Goal: Task Accomplishment & Management: Use online tool/utility

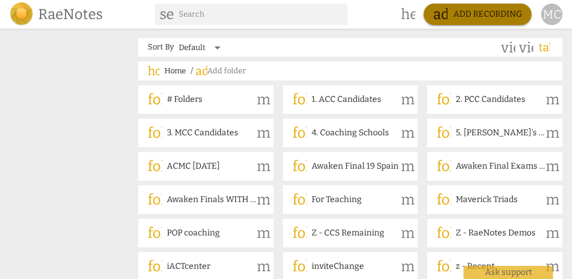
click at [456, 13] on span "add Add recording" at bounding box center [478, 14] width 89 height 14
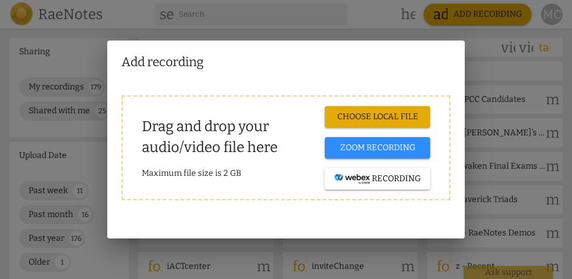
click at [375, 116] on span "Choose local file" at bounding box center [378, 117] width 86 height 12
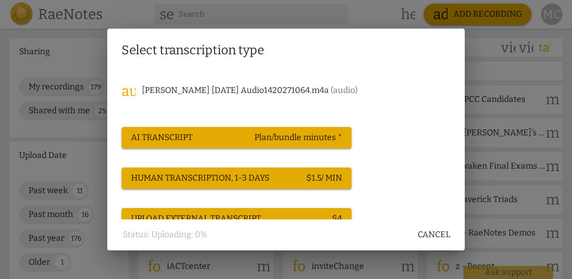
click at [250, 134] on span "AI Transcript Plan/bundle minutes *" at bounding box center [236, 138] width 211 height 12
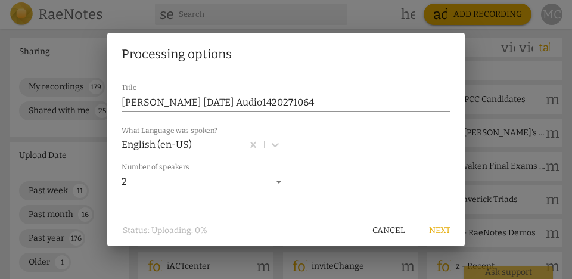
click at [445, 226] on span "Next" at bounding box center [439, 231] width 21 height 12
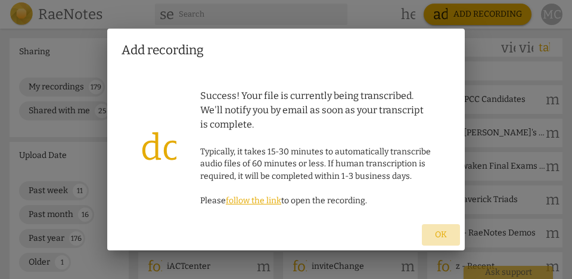
click at [444, 241] on button "Ok" at bounding box center [441, 234] width 38 height 21
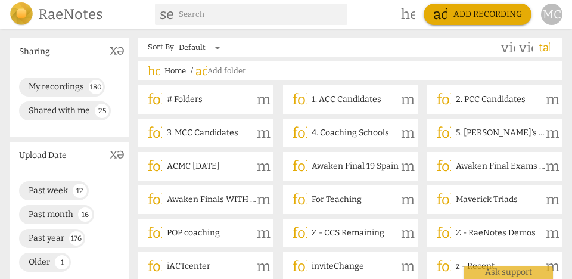
click at [553, 14] on div "MC" at bounding box center [551, 14] width 21 height 21
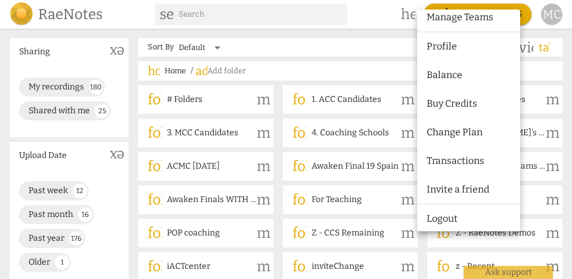
scroll to position [76, 0]
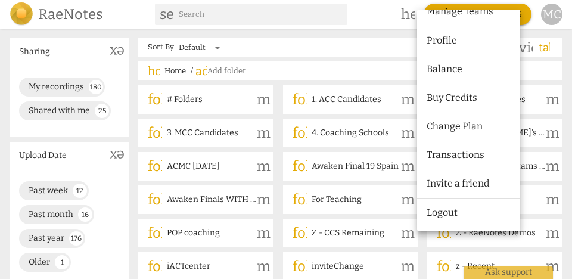
click at [463, 153] on li "Transactions" at bounding box center [470, 155] width 107 height 29
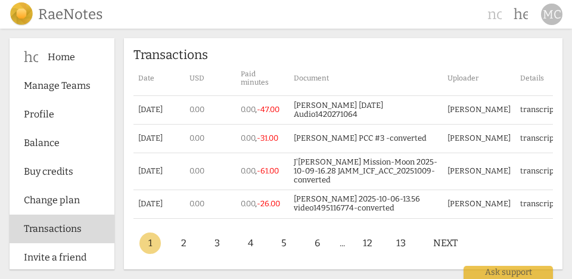
scroll to position [21, 0]
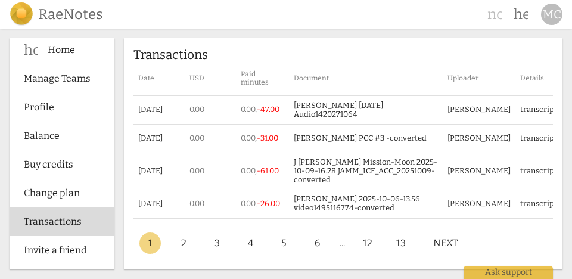
click at [60, 168] on span "Buy credits" at bounding box center [57, 164] width 67 height 14
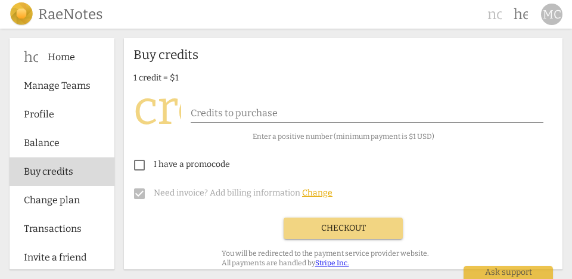
click at [58, 206] on link "Change plan" at bounding box center [62, 200] width 105 height 29
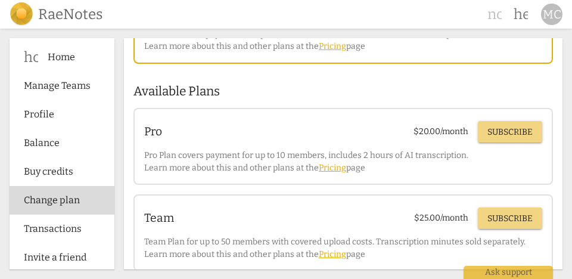
scroll to position [163, 0]
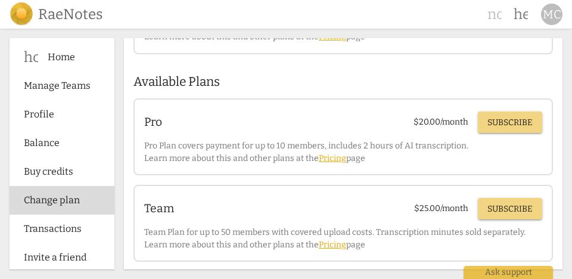
click at [60, 150] on span "Balance" at bounding box center [57, 143] width 67 height 14
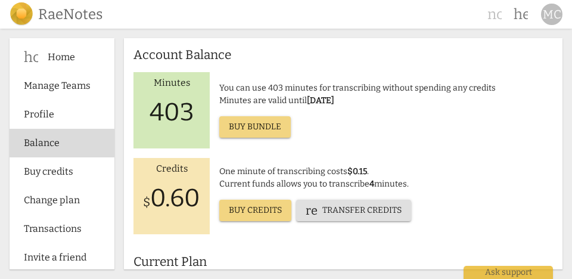
click at [72, 17] on h2 "RaeNotes" at bounding box center [70, 14] width 64 height 17
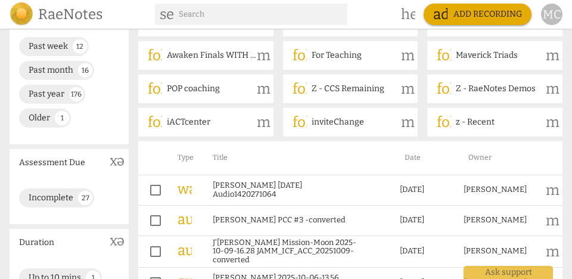
scroll to position [143, 0]
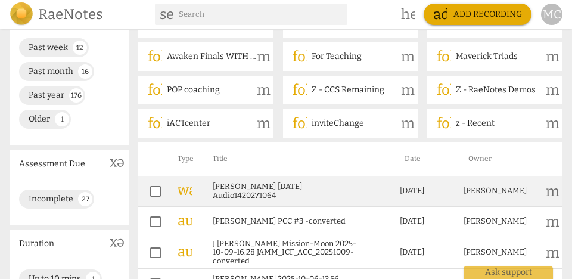
click at [278, 191] on link "[PERSON_NAME] [DATE] Audio1420271064" at bounding box center [285, 191] width 144 height 18
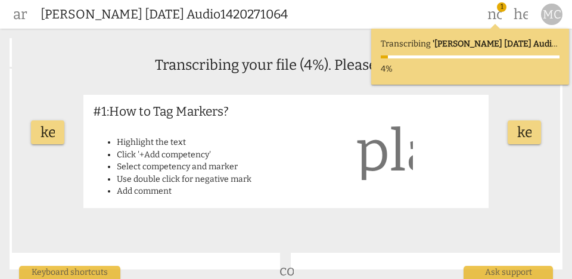
click at [17, 18] on span "arrow_back" at bounding box center [20, 14] width 14 height 14
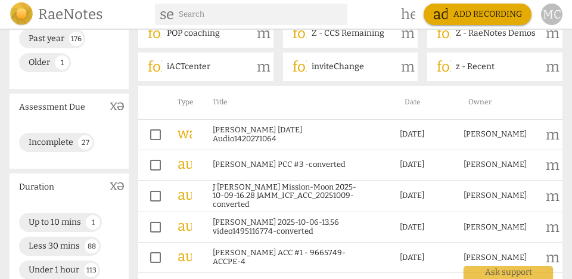
scroll to position [200, 0]
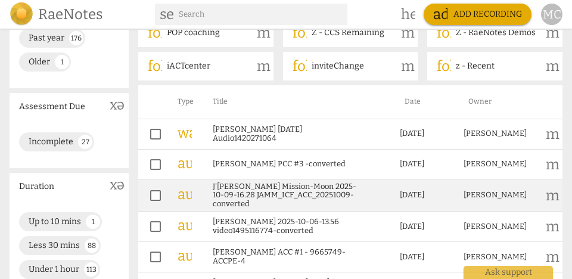
click at [275, 191] on link "J'Aimee Mission-Moon 2025-10-09-16.28 JAMM_ICF_ACC_20251009-converted" at bounding box center [285, 195] width 144 height 27
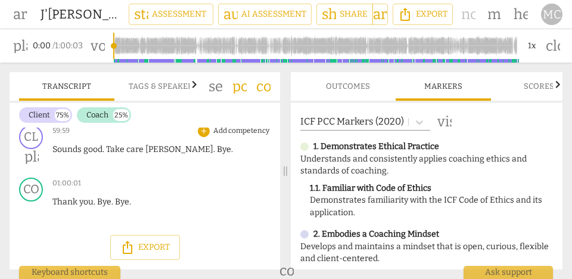
scroll to position [18787, 0]
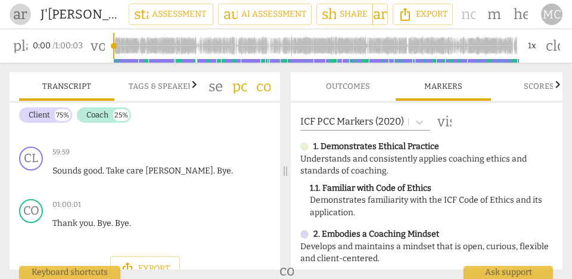
click at [18, 14] on span "arrow_back" at bounding box center [20, 14] width 14 height 14
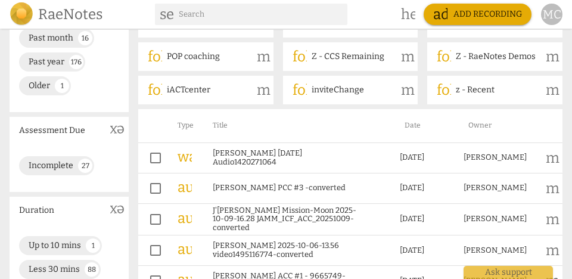
scroll to position [179, 0]
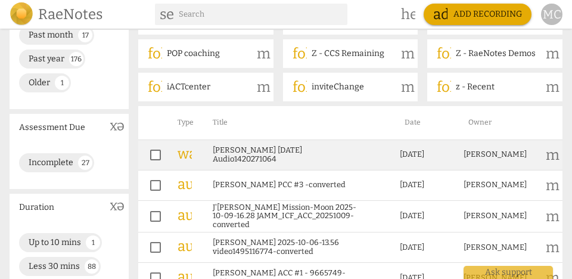
click at [296, 162] on link "[PERSON_NAME] [DATE] Audio1420271064" at bounding box center [285, 155] width 144 height 18
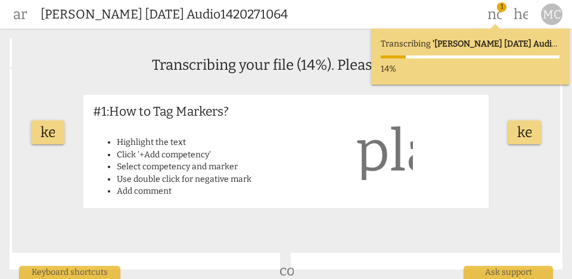
click at [24, 16] on span "arrow_back" at bounding box center [20, 14] width 14 height 14
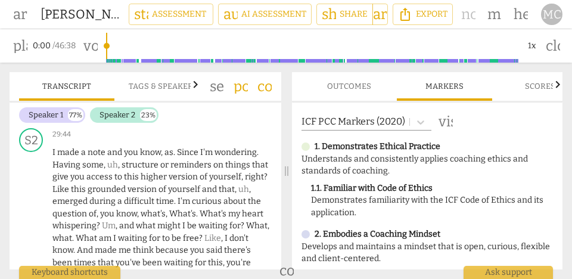
scroll to position [6340, 0]
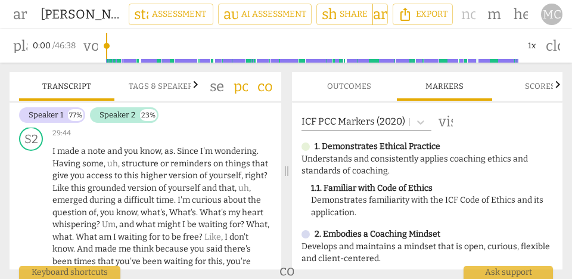
click at [159, 92] on span "Tags & Speakers" at bounding box center [163, 87] width 98 height 16
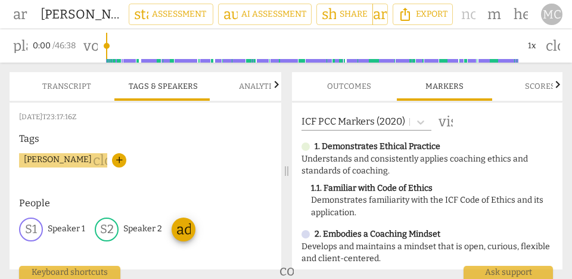
click at [139, 224] on p "Speaker 2" at bounding box center [142, 229] width 39 height 13
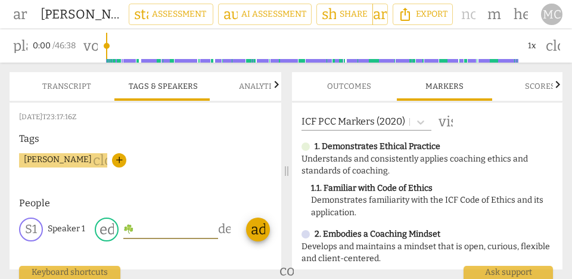
type input "☘️"
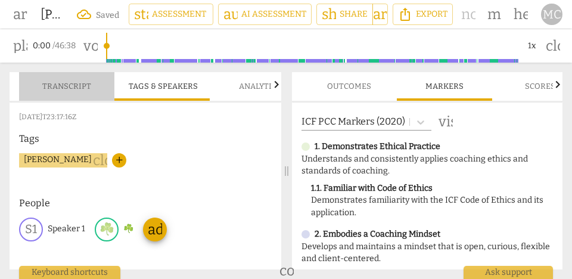
click at [73, 89] on span "Transcript" at bounding box center [66, 86] width 49 height 9
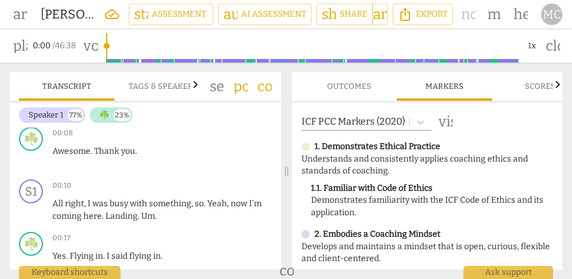
scroll to position [0, 0]
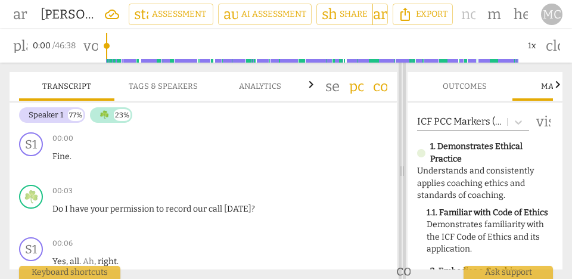
drag, startPoint x: 286, startPoint y: 159, endPoint x: 402, endPoint y: 173, distance: 116.6
click at [402, 173] on span at bounding box center [402, 171] width 7 height 216
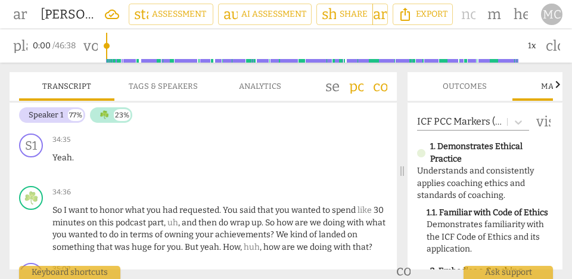
scroll to position [5694, 0]
